Goal: Information Seeking & Learning: Learn about a topic

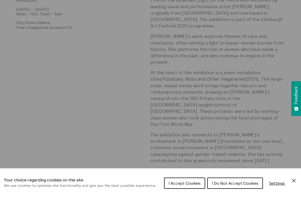
scroll to position [312, 0]
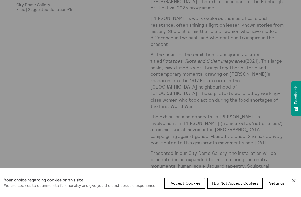
click at [294, 180] on icon "Close Cookie Control" at bounding box center [294, 181] width 4 height 4
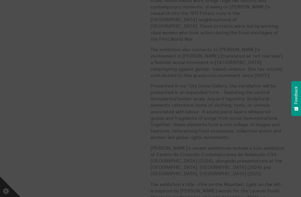
scroll to position [422, 0]
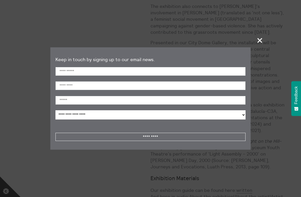
click at [259, 40] on span "+" at bounding box center [260, 40] width 15 height 15
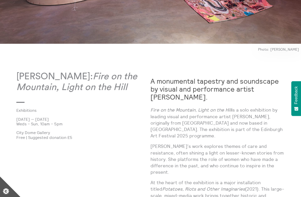
scroll to position [189, 0]
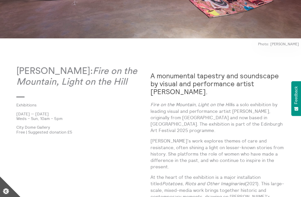
click at [250, 117] on p "Fire on the Mountain, Light on the Hill is a solo exhibition by leading visual …" at bounding box center [218, 117] width 134 height 32
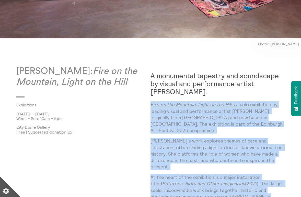
drag, startPoint x: 250, startPoint y: 117, endPoint x: 235, endPoint y: 165, distance: 49.8
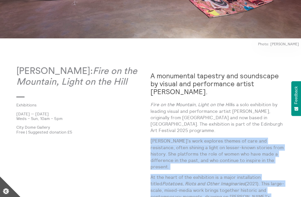
drag, startPoint x: 235, startPoint y: 165, endPoint x: 233, endPoint y: 138, distance: 26.4
click at [233, 138] on p "[PERSON_NAME]’s work explores themes of care and resistance, often shining a li…" at bounding box center [218, 154] width 134 height 32
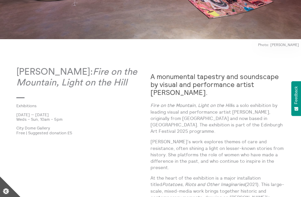
scroll to position [0, 0]
